Goal: Find specific page/section: Find specific page/section

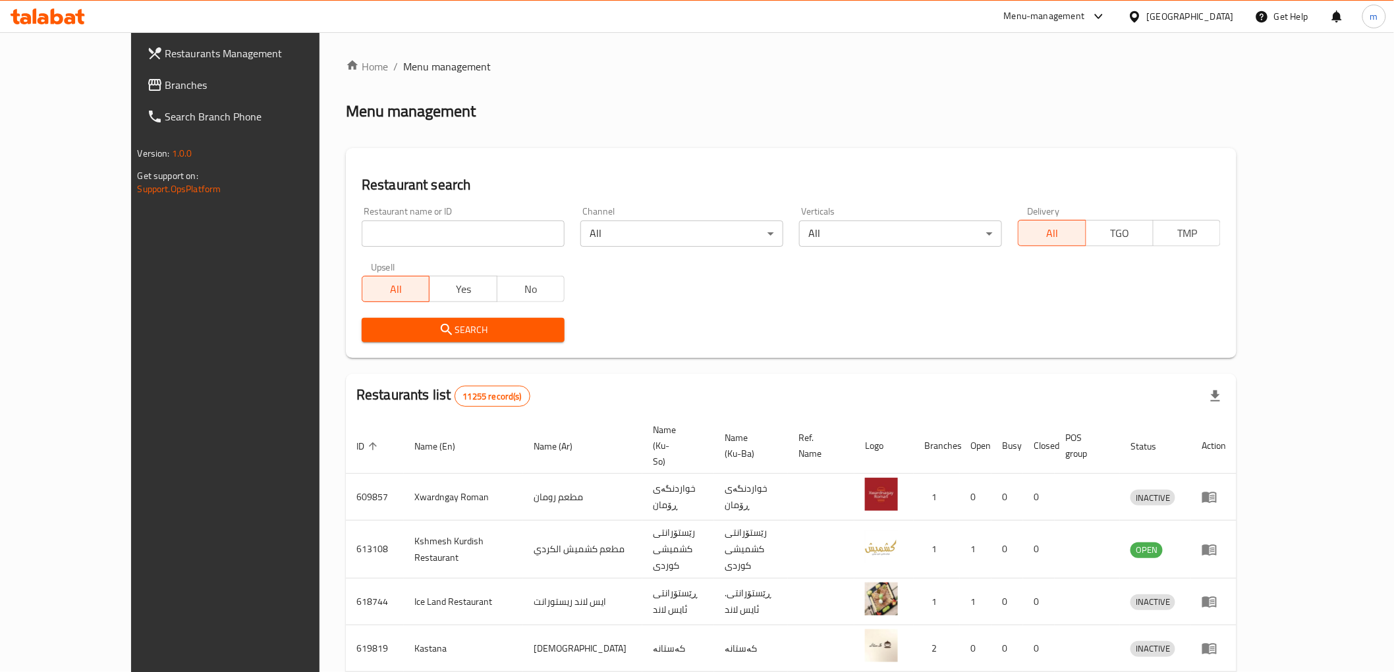
click at [165, 89] on span "Branches" at bounding box center [259, 85] width 188 height 16
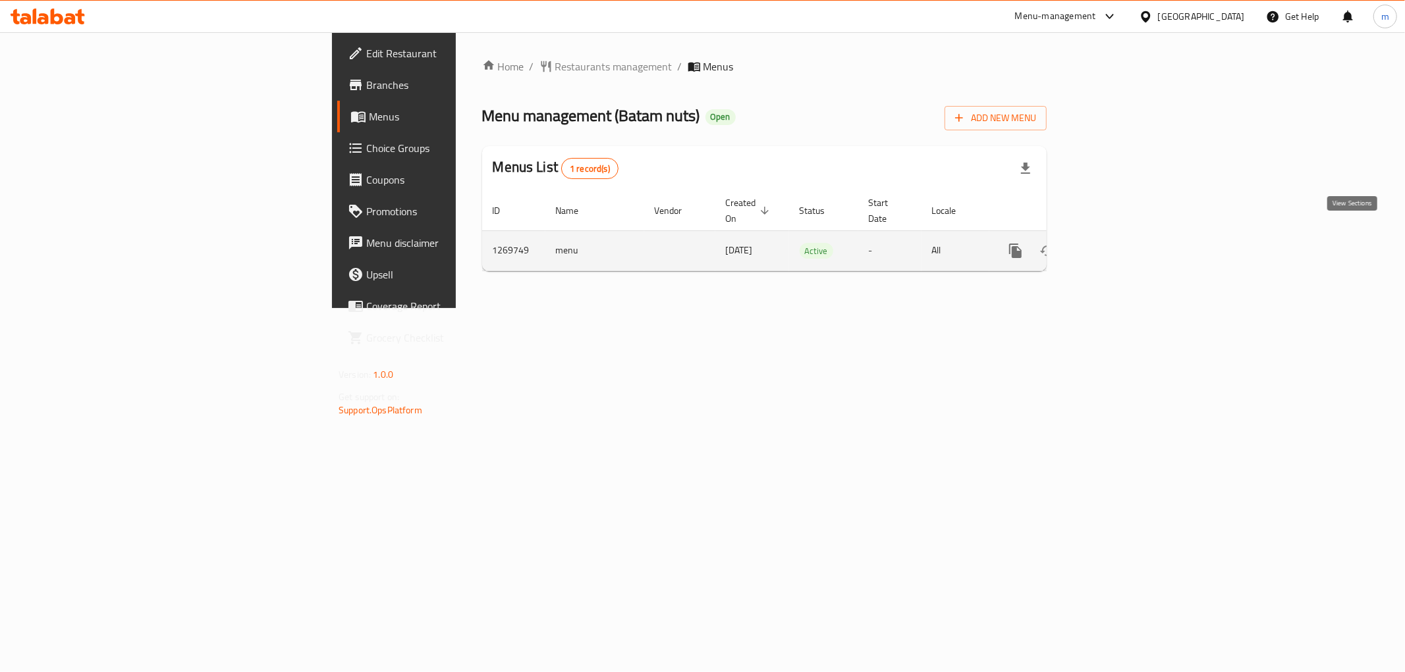
click at [1118, 243] on icon "enhanced table" at bounding box center [1110, 251] width 16 height 16
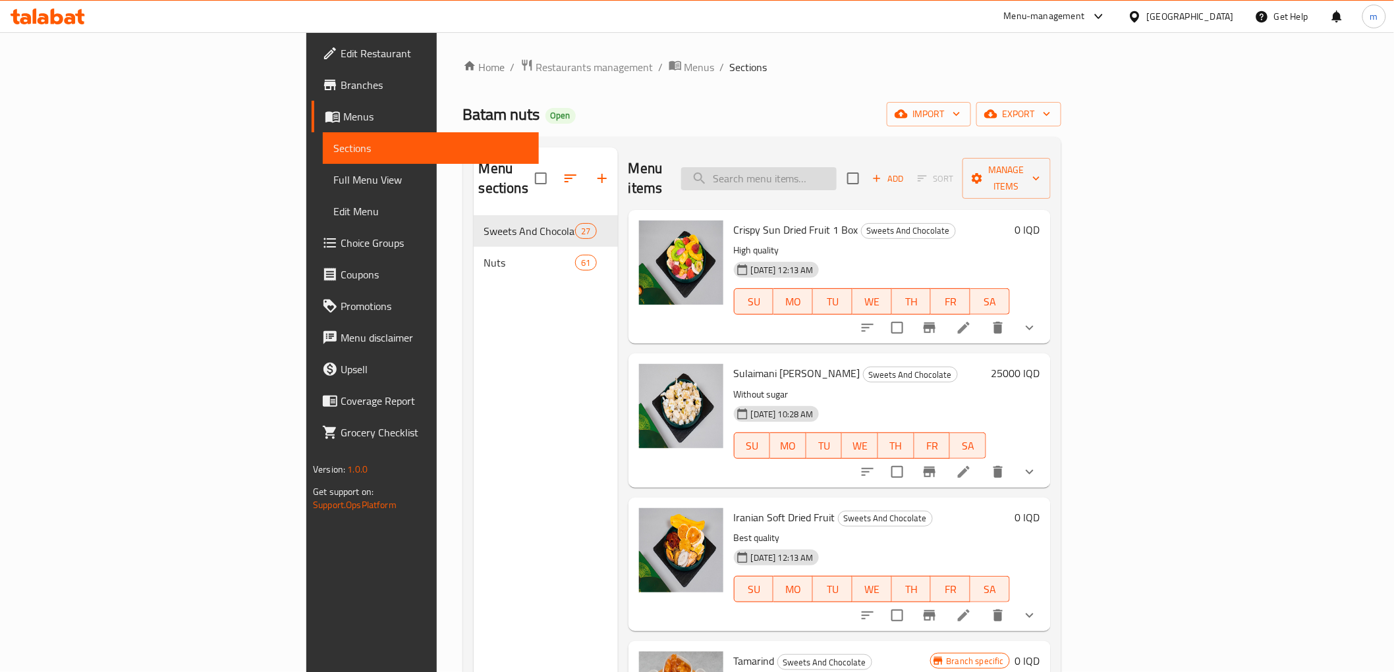
click at [836, 174] on input "search" at bounding box center [758, 178] width 155 height 23
click at [333, 183] on span "Full Menu View" at bounding box center [430, 180] width 195 height 16
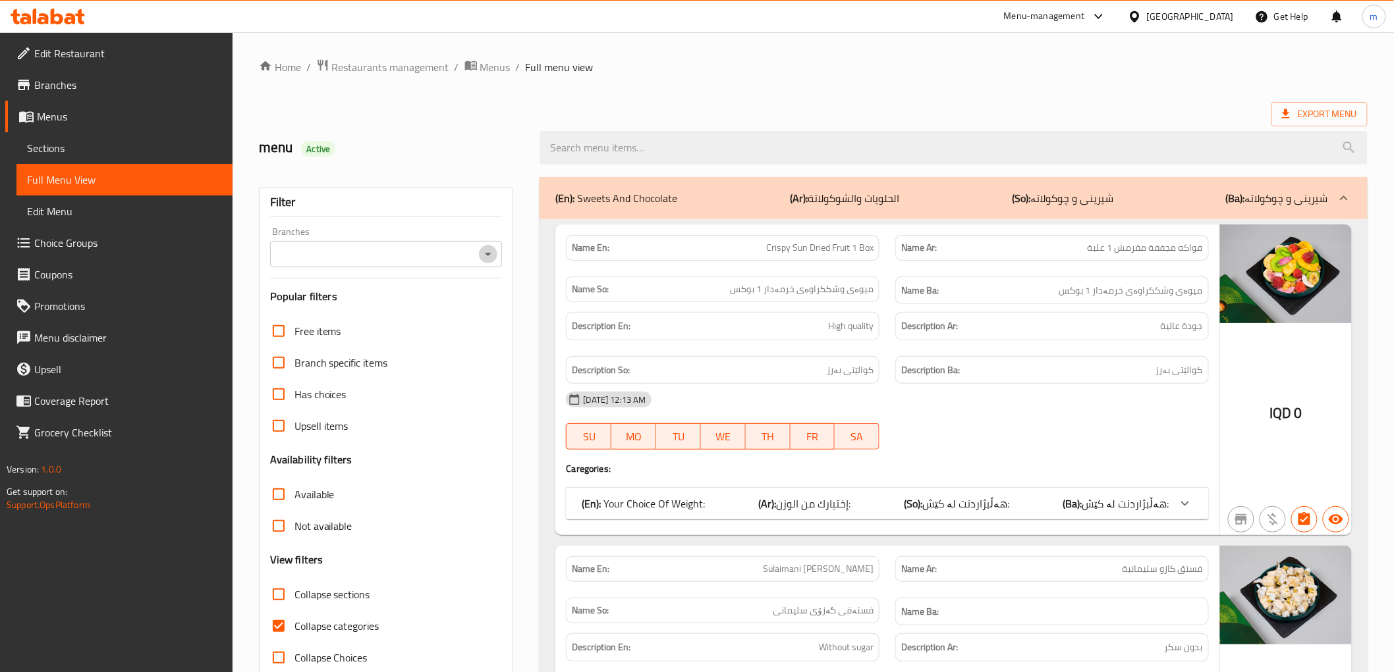
click at [489, 254] on icon "Open" at bounding box center [488, 254] width 7 height 3
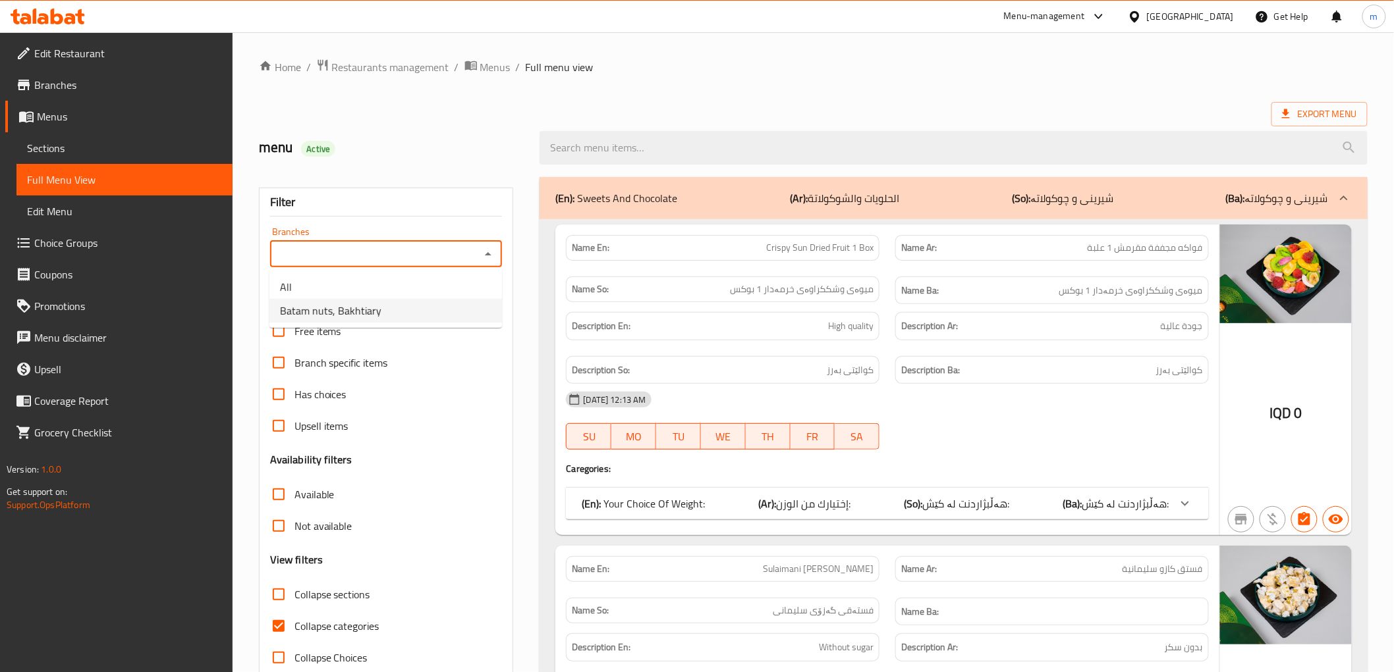
click at [420, 306] on li "Batam nuts, Bakhtiary" at bounding box center [385, 311] width 232 height 24
type input "Batam nuts, Bakhtiary"
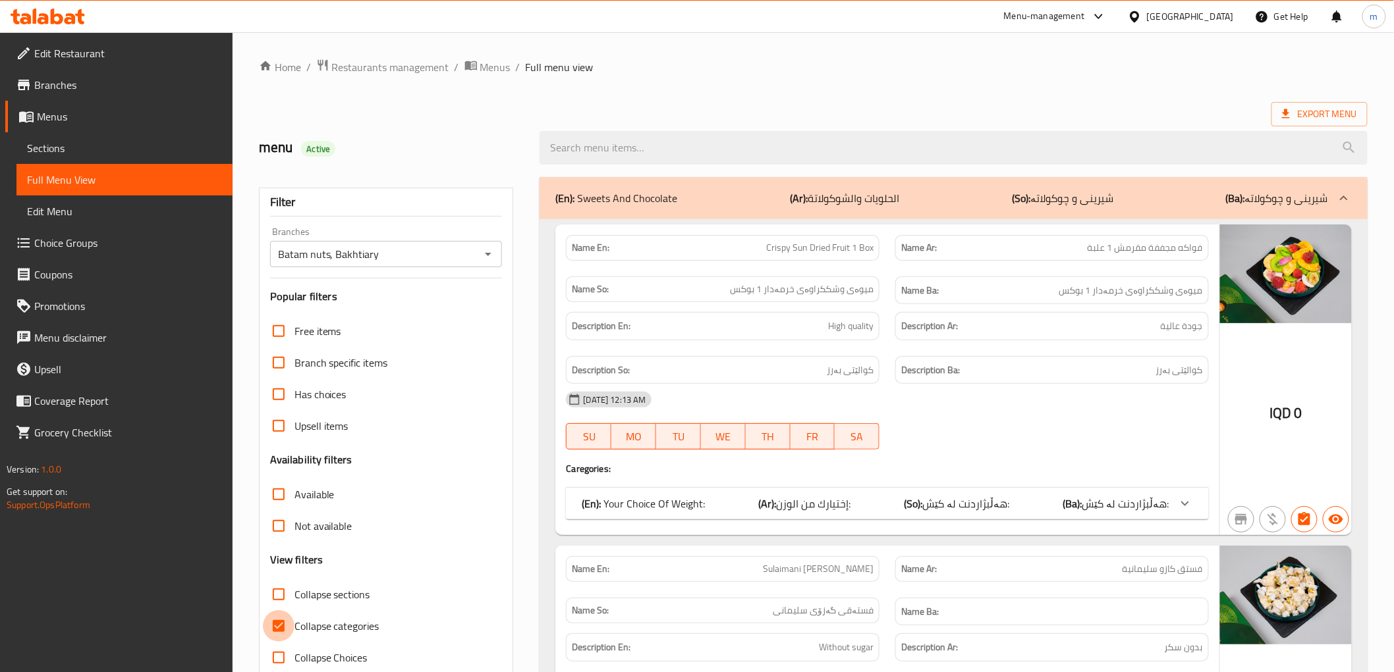
click at [279, 624] on input "Collapse categories" at bounding box center [279, 627] width 32 height 32
checkbox input "false"
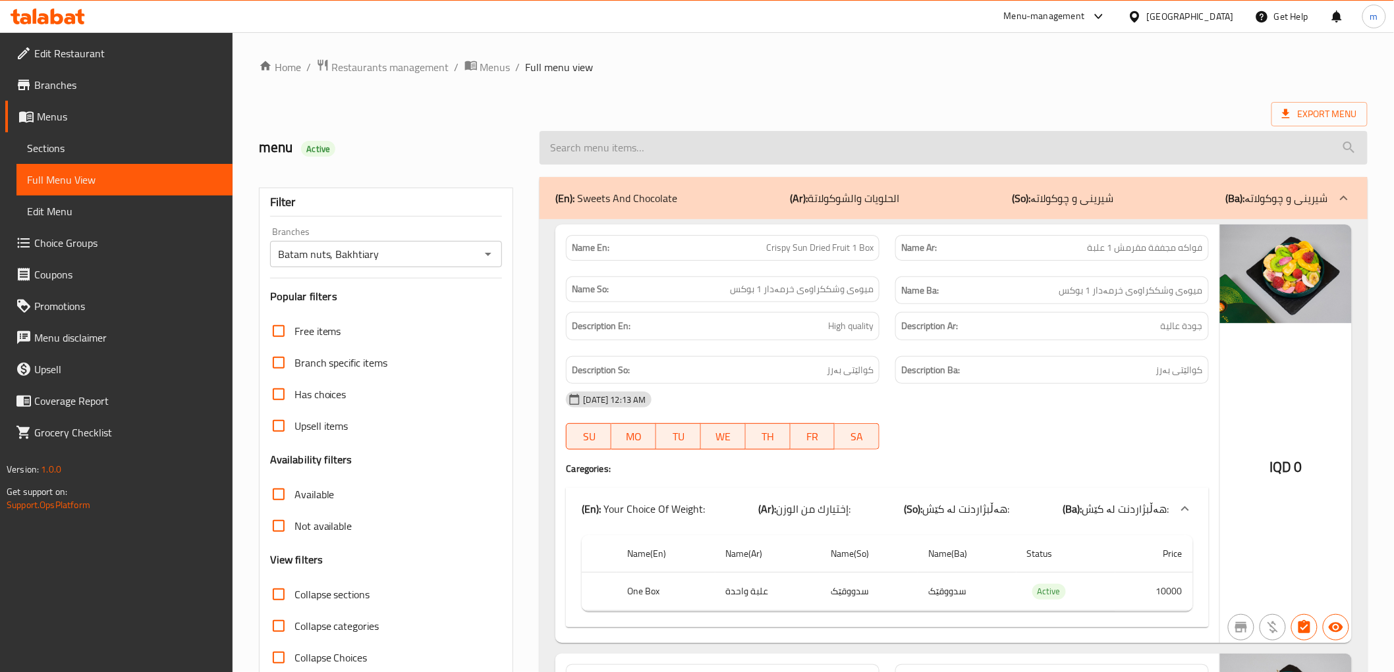
click at [651, 136] on input "search" at bounding box center [952, 148] width 827 height 34
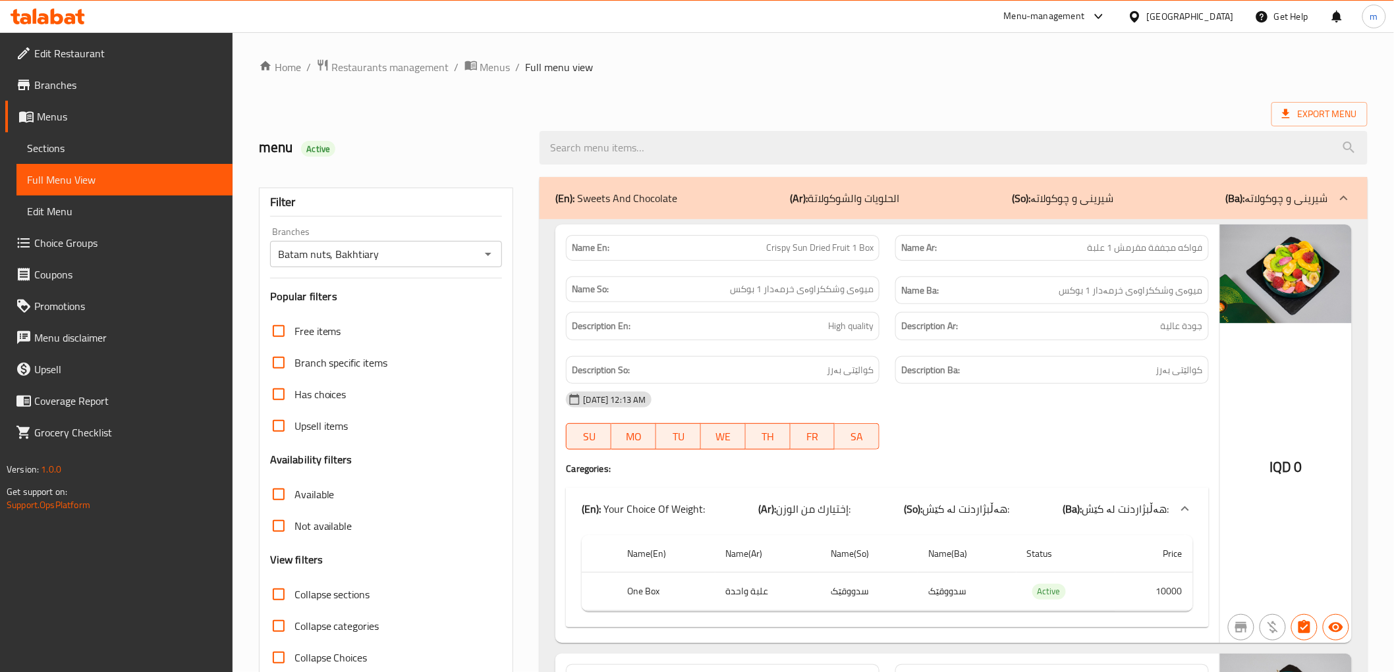
paste input "Kurdish Raisins"
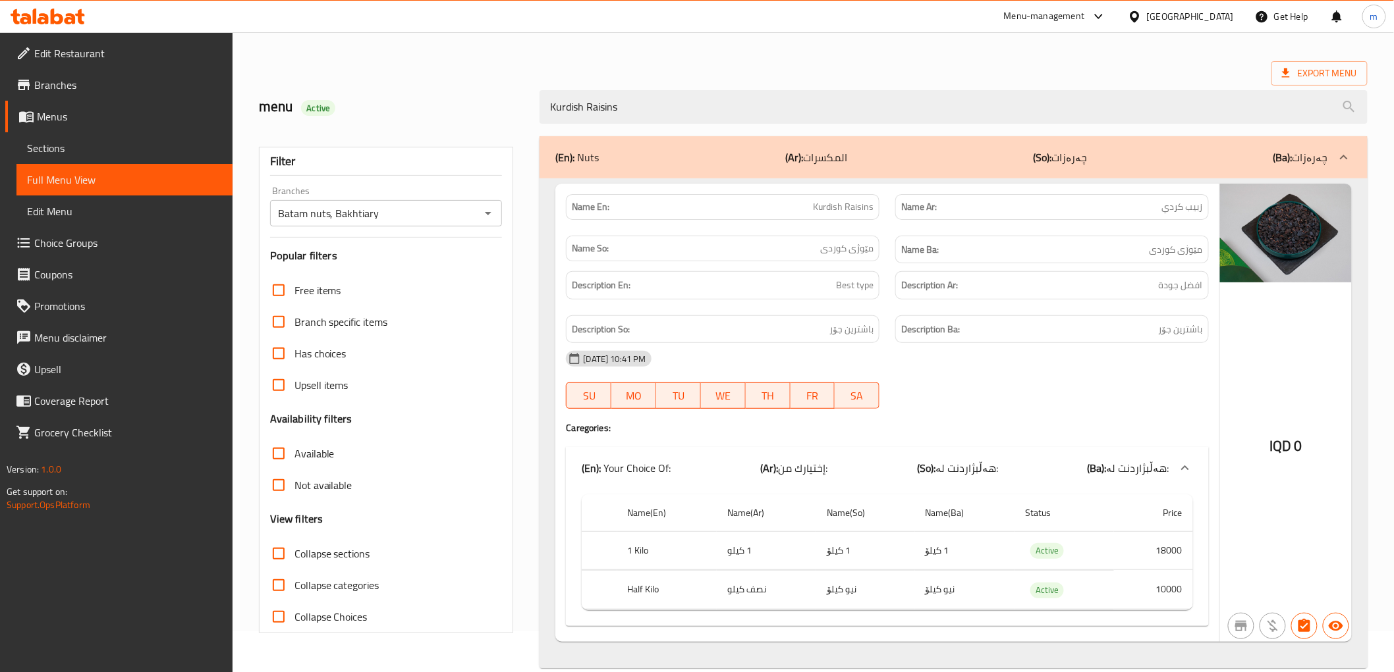
scroll to position [63, 0]
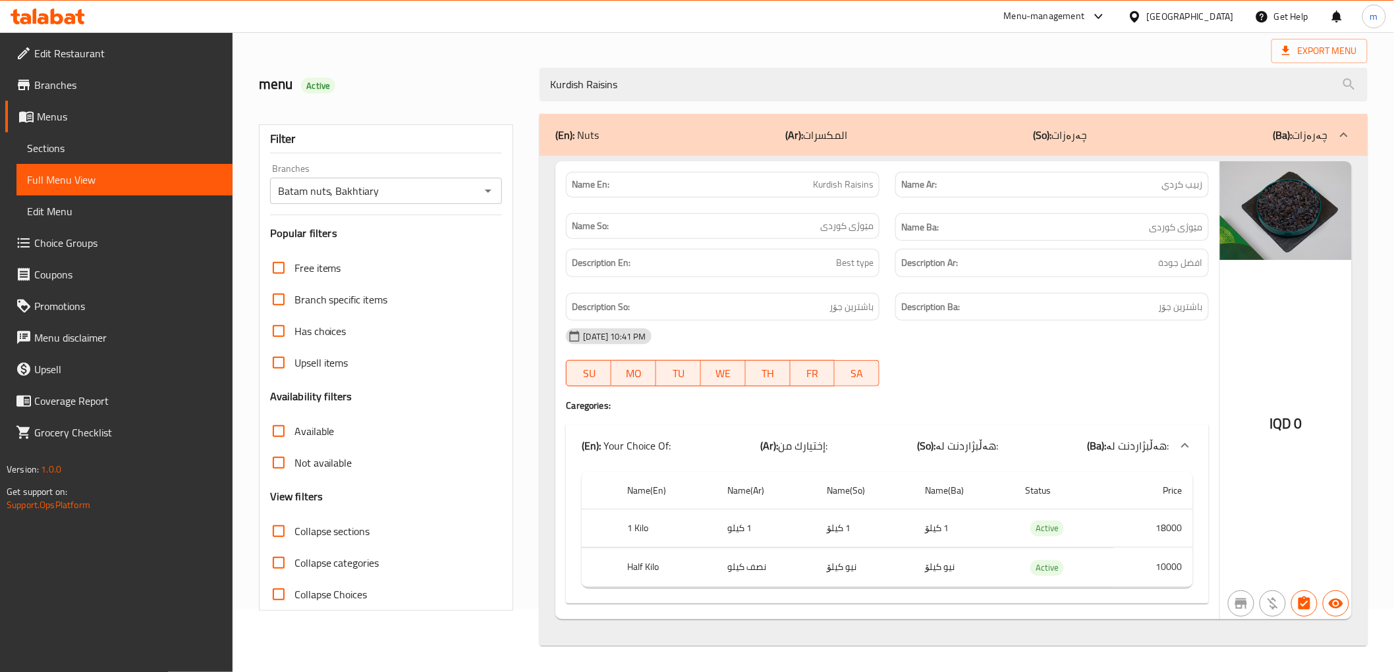
type input "Kurdish Raisins"
